Goal: Use online tool/utility

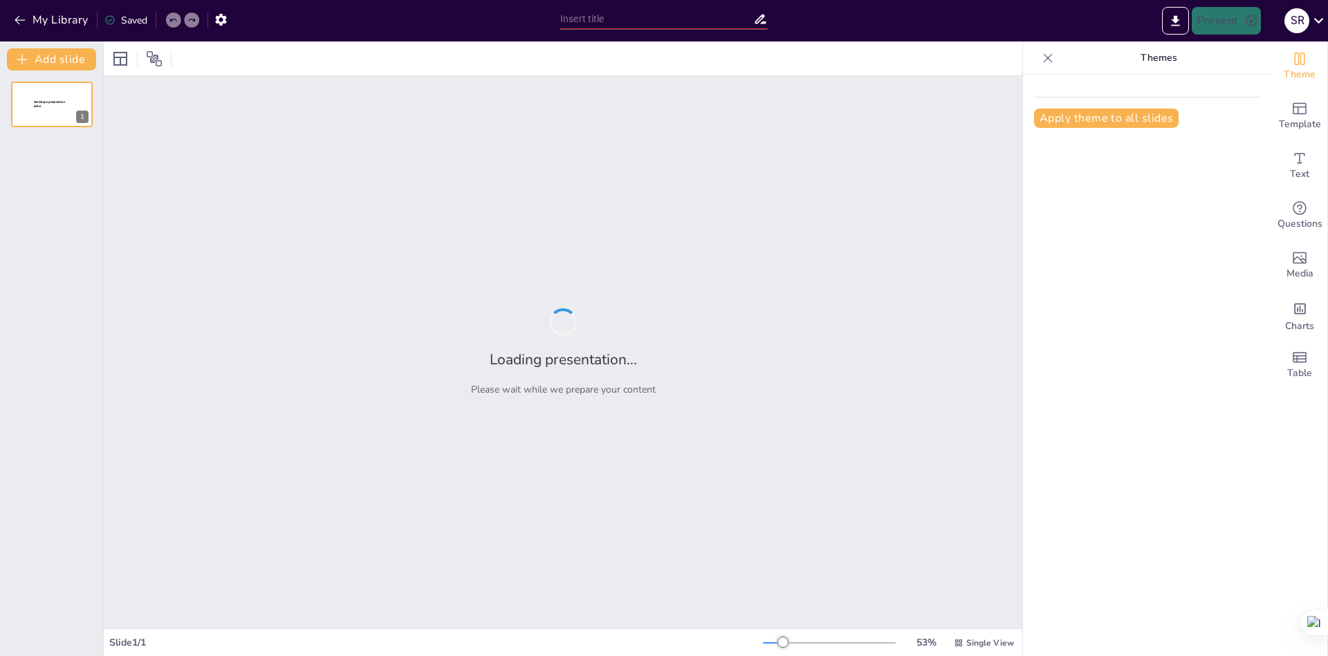
type input "Visualizing Change: A Dynamic Approach to Understanding Derivatives"
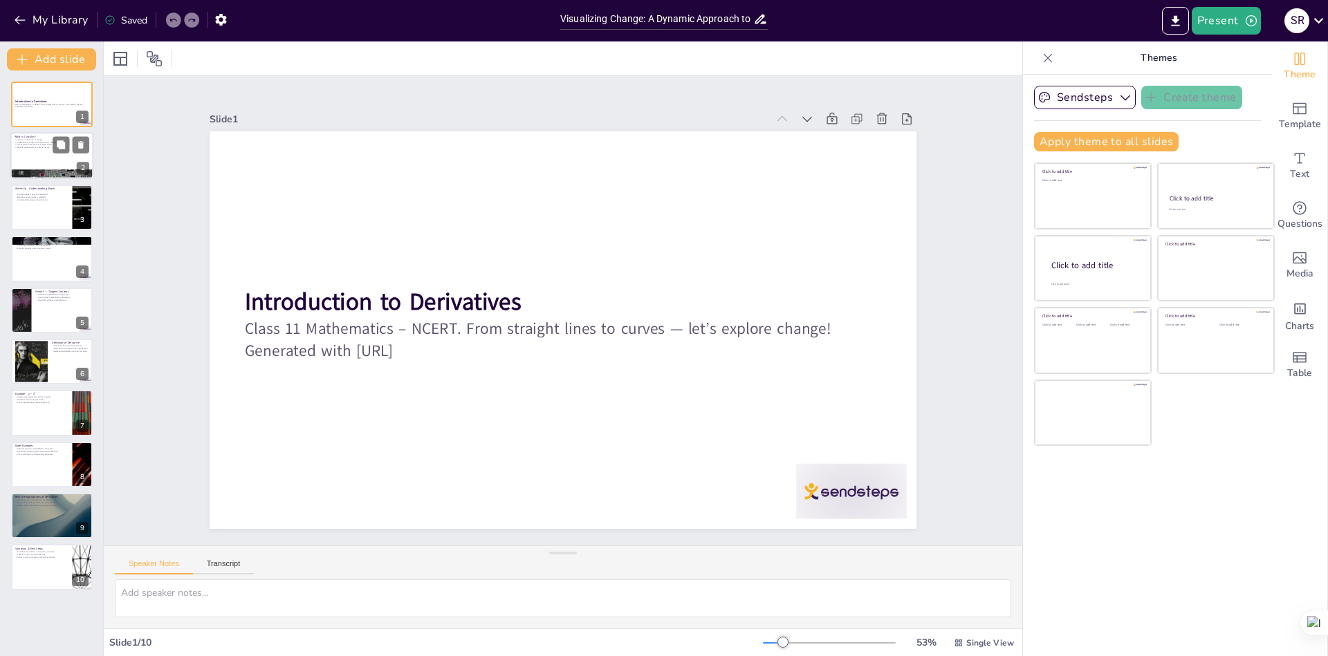
click at [35, 152] on div at bounding box center [51, 156] width 83 height 47
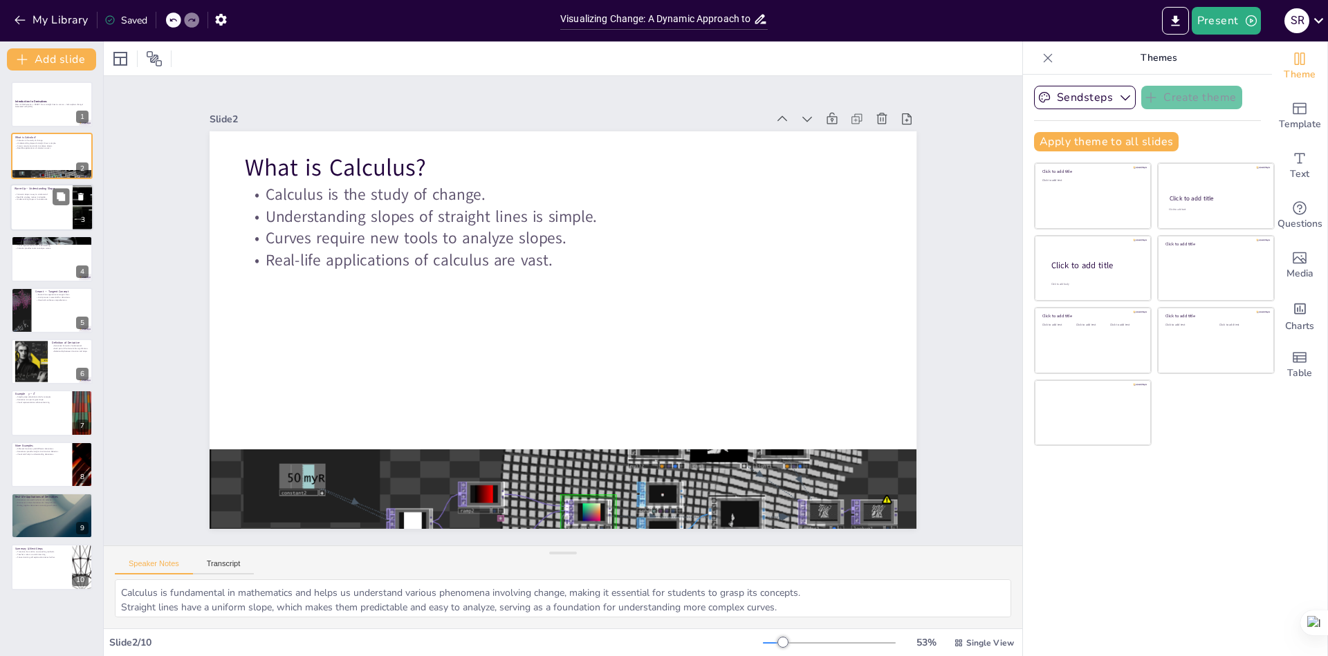
click at [35, 219] on div at bounding box center [51, 207] width 83 height 47
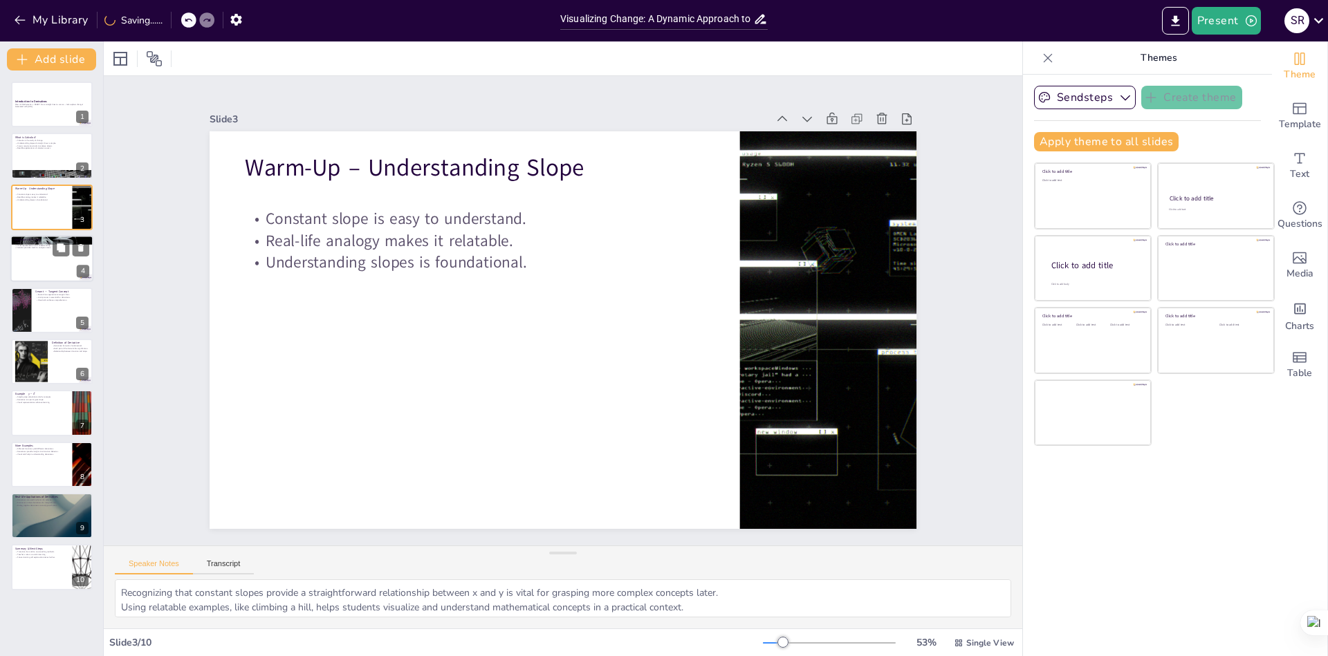
click at [29, 274] on div at bounding box center [51, 258] width 83 height 47
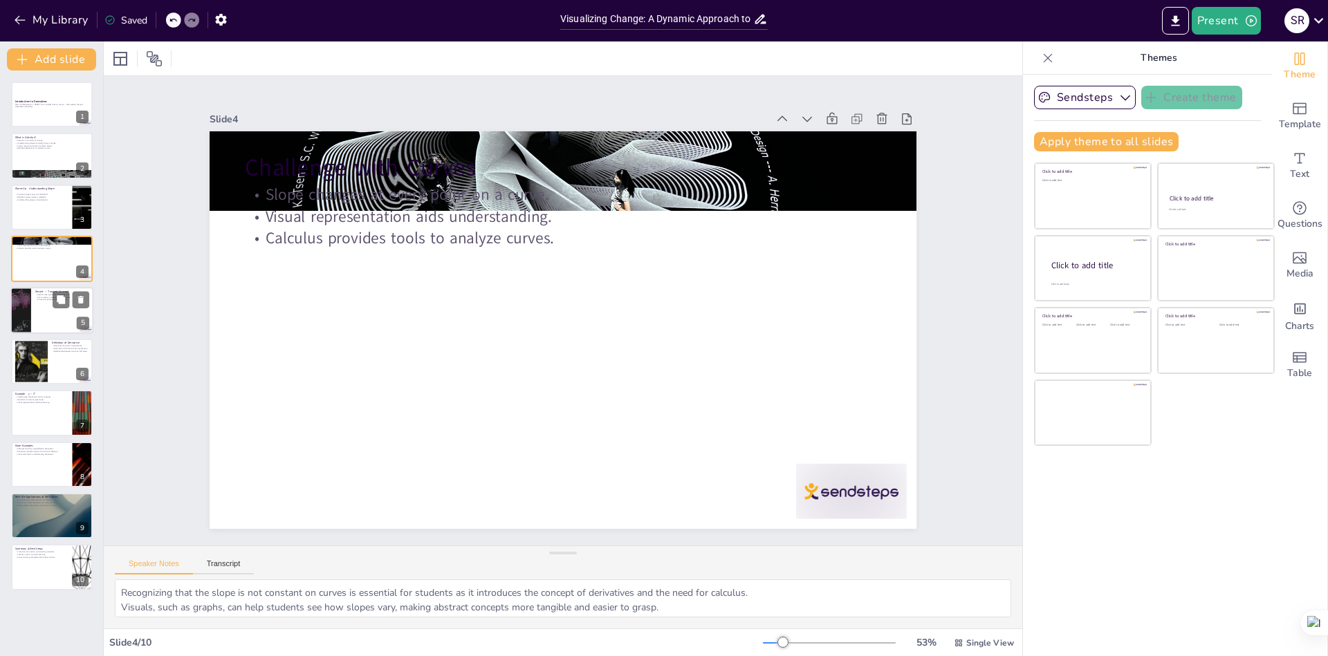
click at [36, 316] on div at bounding box center [51, 310] width 83 height 47
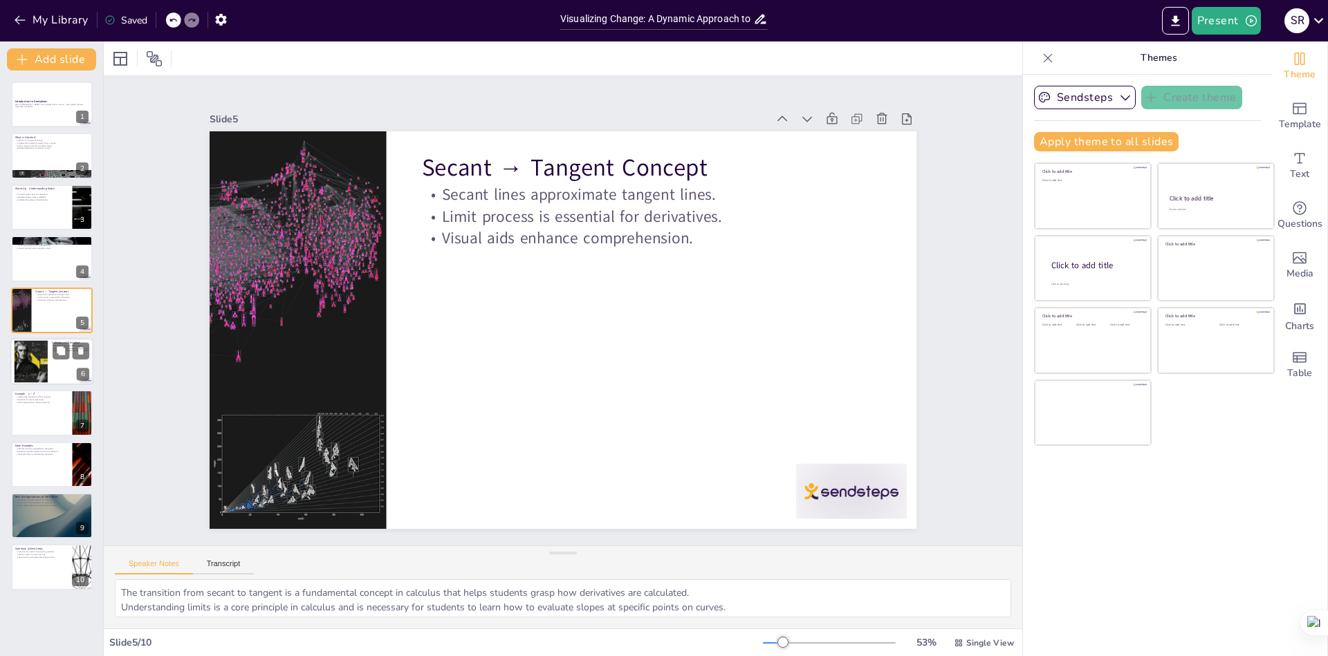
click at [44, 363] on div at bounding box center [30, 362] width 63 height 42
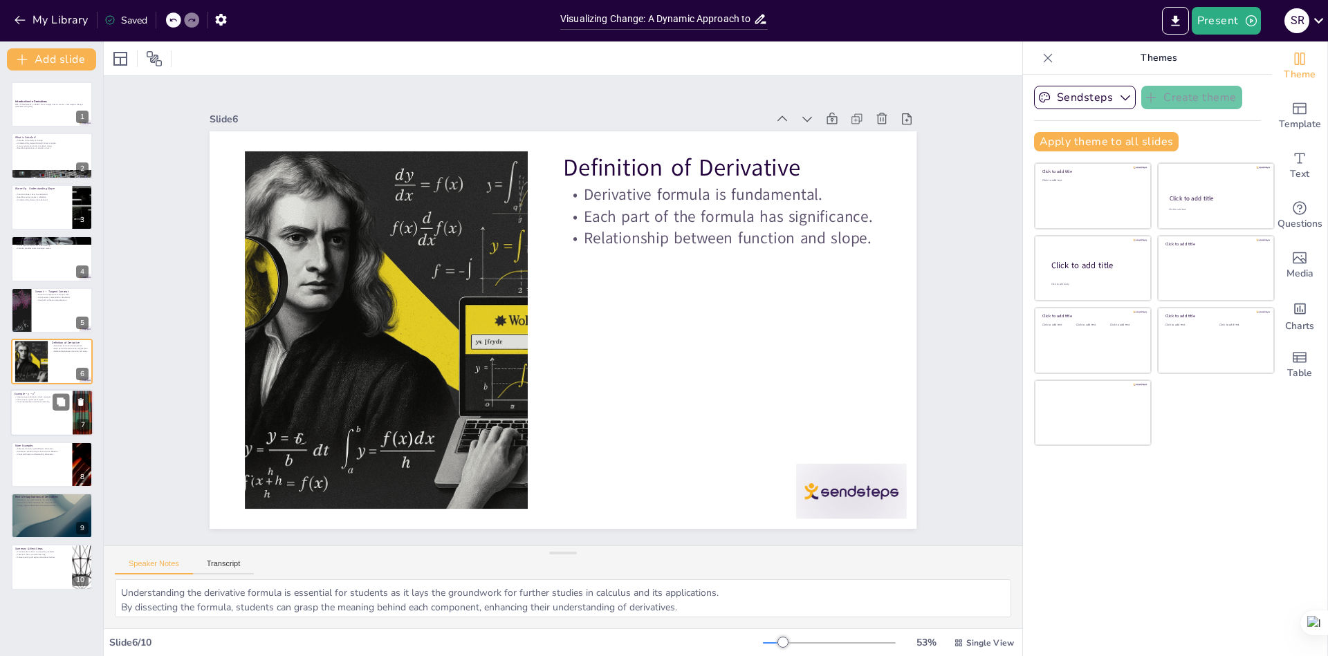
click at [44, 394] on p "Example – y = x²" at bounding box center [42, 394] width 54 height 4
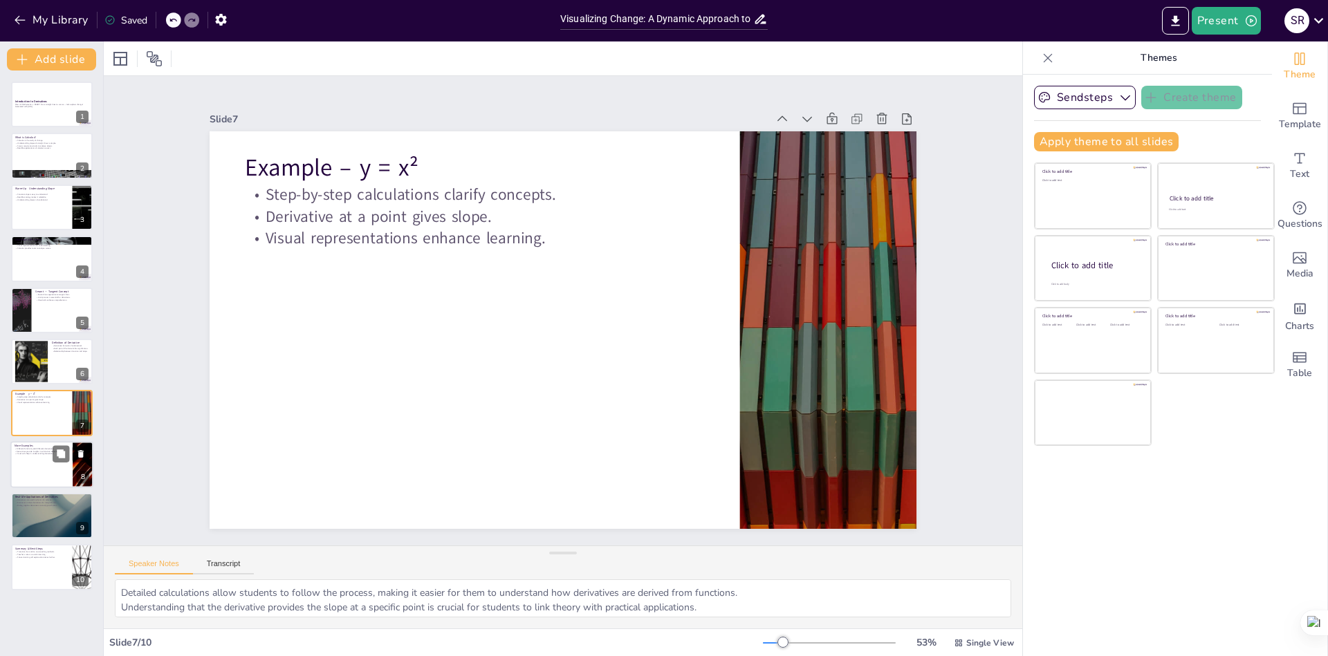
click at [41, 468] on div at bounding box center [51, 464] width 83 height 47
type textarea "Exploring various functions highlights the diversity of calculus and helps stud…"
